Goal: Information Seeking & Learning: Learn about a topic

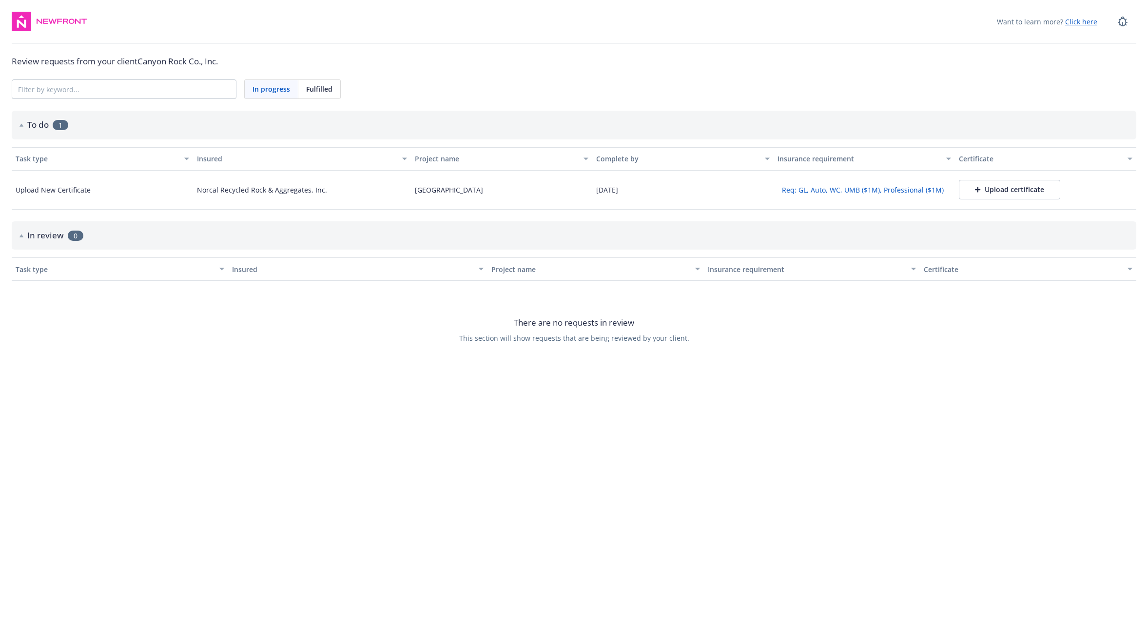
click at [842, 190] on button "Req: GL, Auto, WC, UMB ($1M), Professional ($1M)" at bounding box center [862, 189] width 171 height 15
click at [825, 189] on button "Req: GL, Auto, WC, UMB ($1M), Professional ($1M)" at bounding box center [862, 189] width 171 height 15
